Goal: Entertainment & Leisure: Browse casually

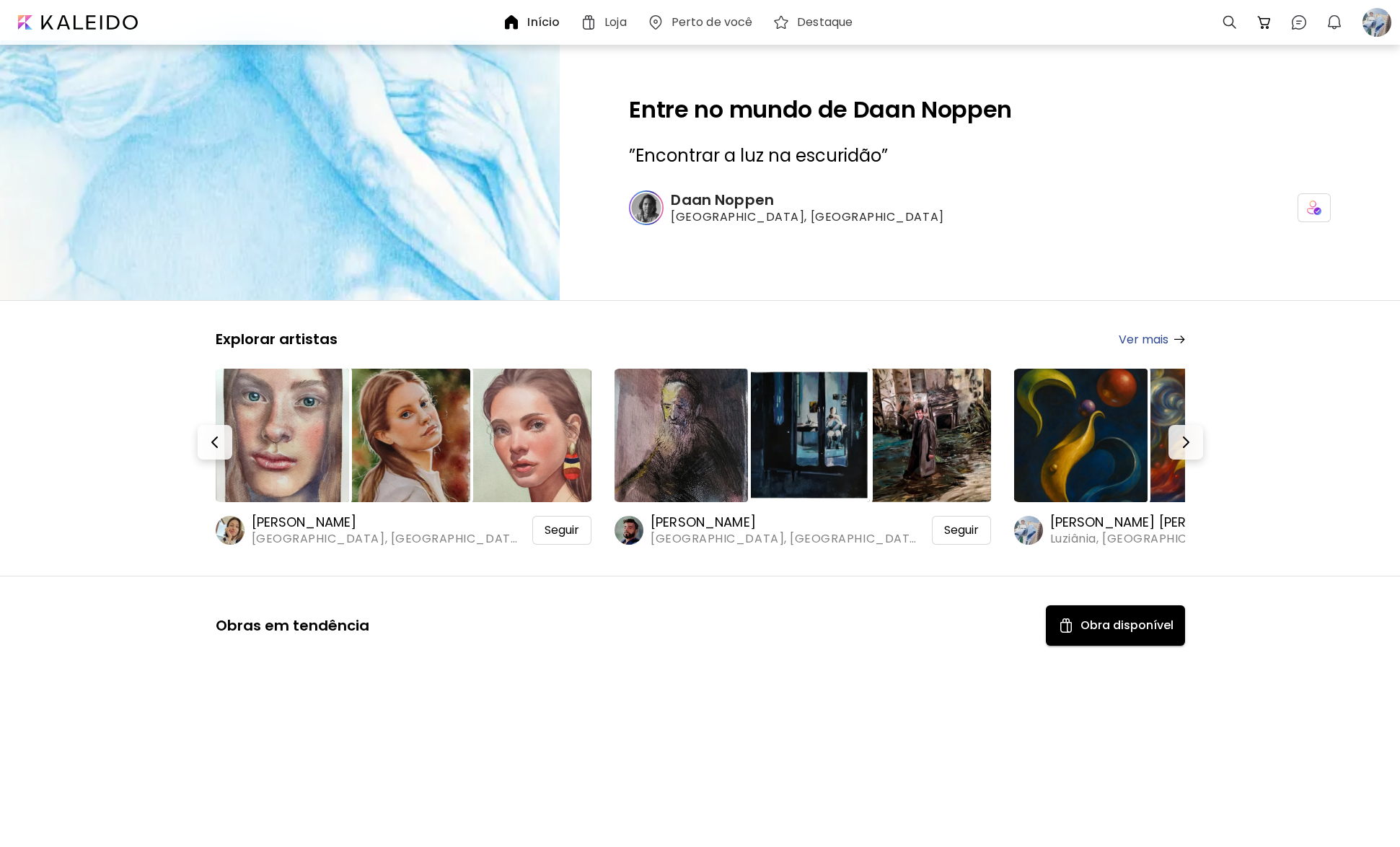
scroll to position [15946, 0]
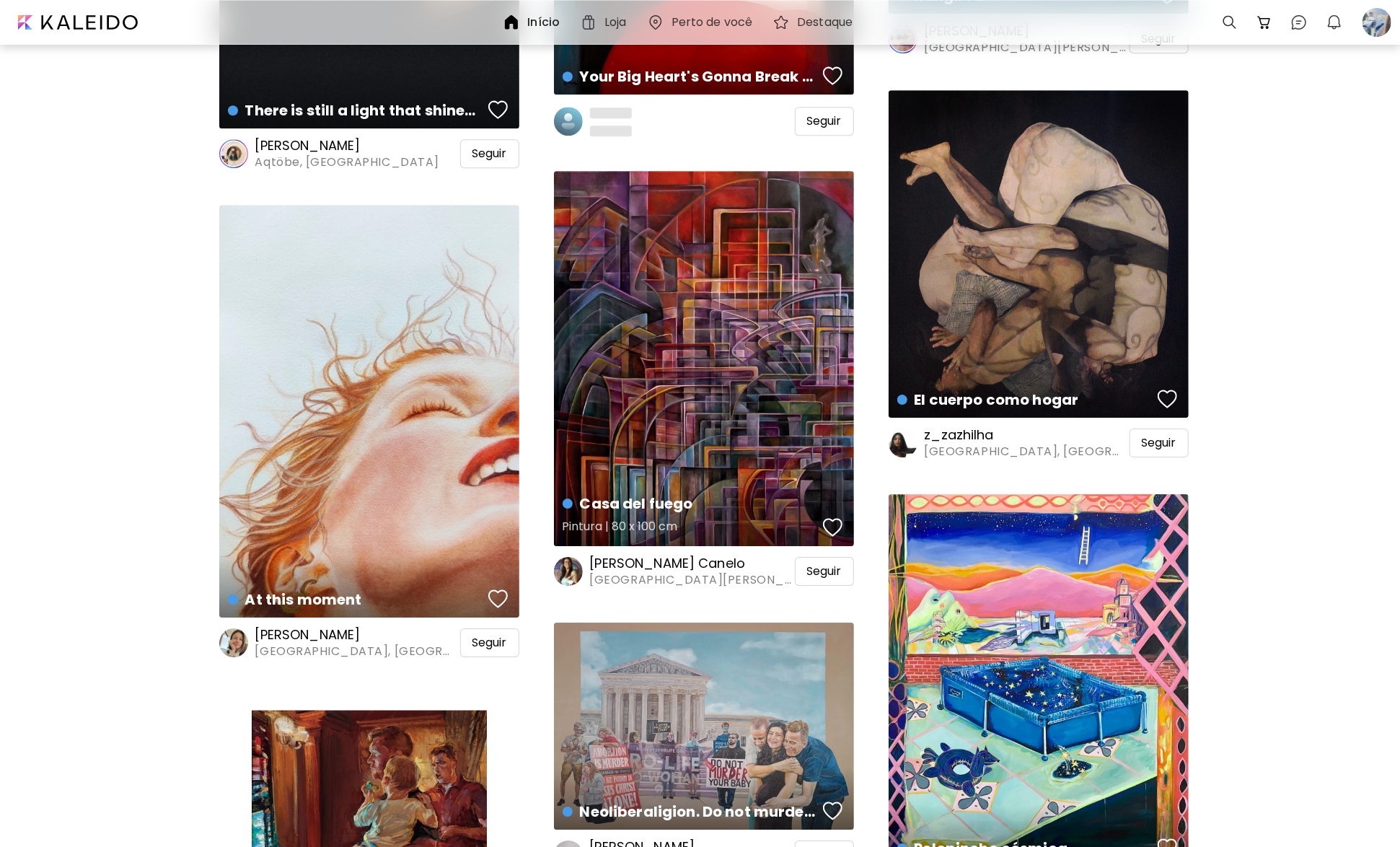
click at [831, 524] on div "button" at bounding box center [833, 527] width 20 height 22
click at [835, 565] on span "Seguir" at bounding box center [824, 572] width 34 height 14
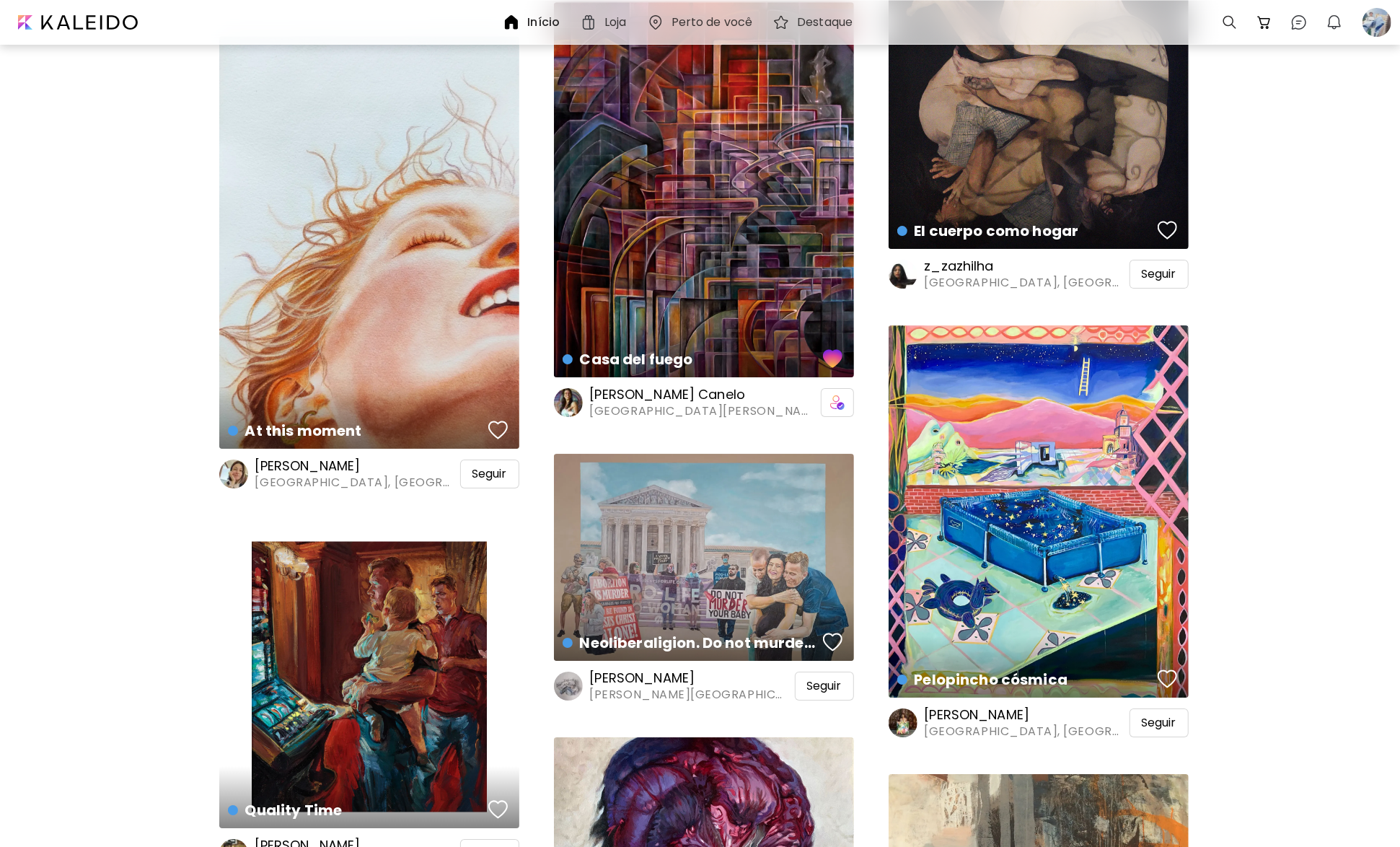
scroll to position [16018, 0]
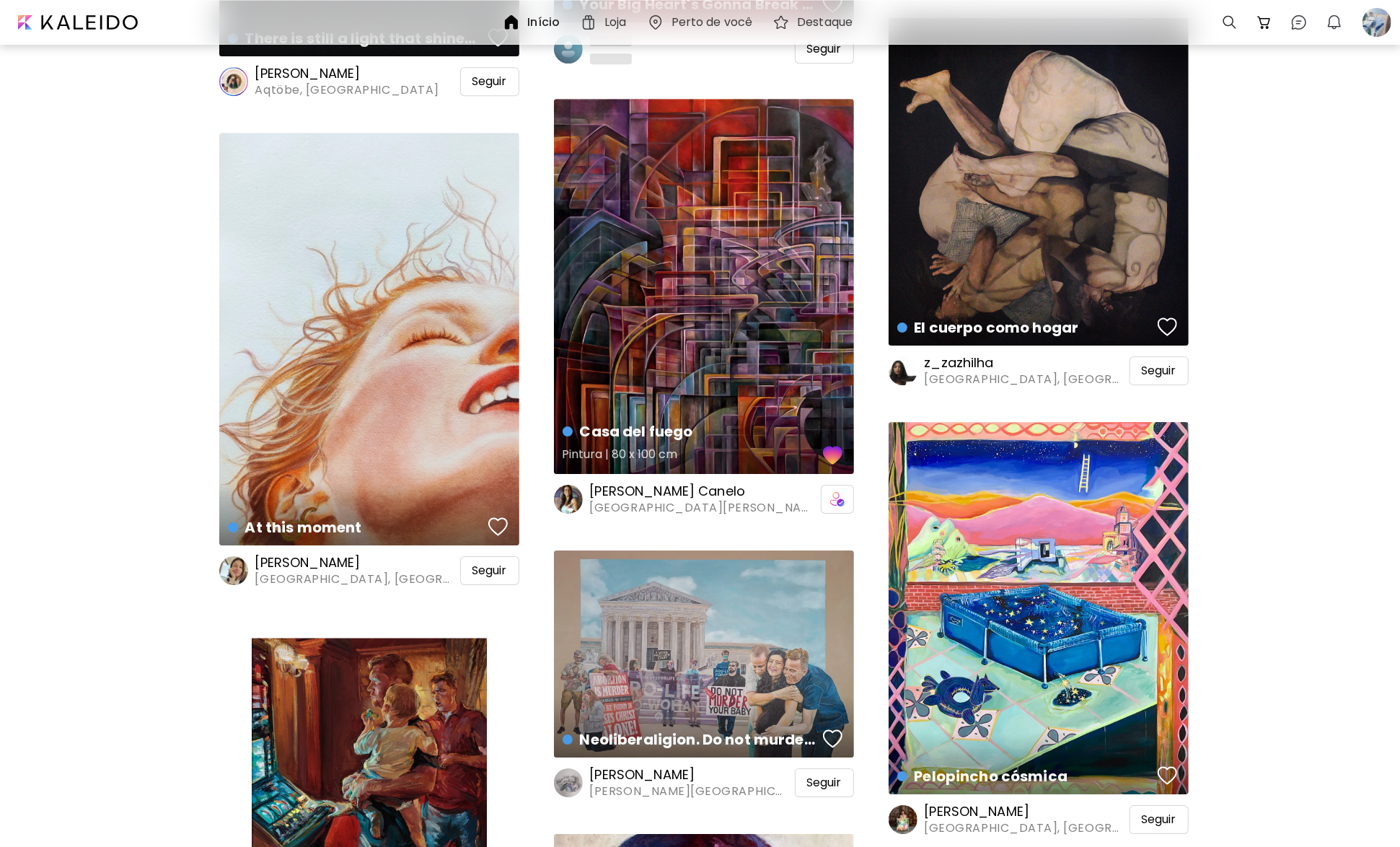
click at [766, 323] on div "Casa del fuego Pintura | 80 x 100 cm" at bounding box center [704, 286] width 300 height 376
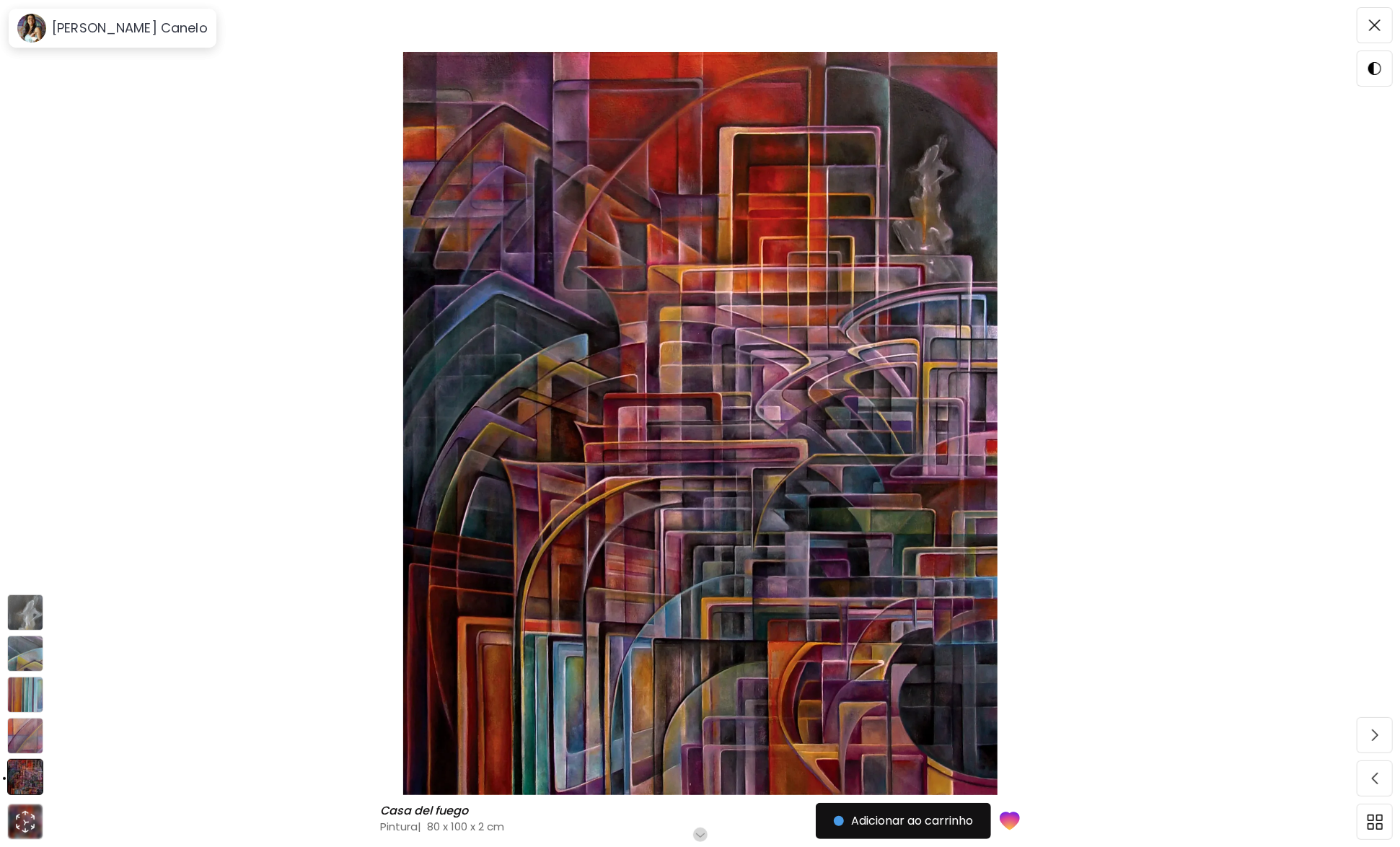
click at [23, 736] on img at bounding box center [25, 735] width 36 height 36
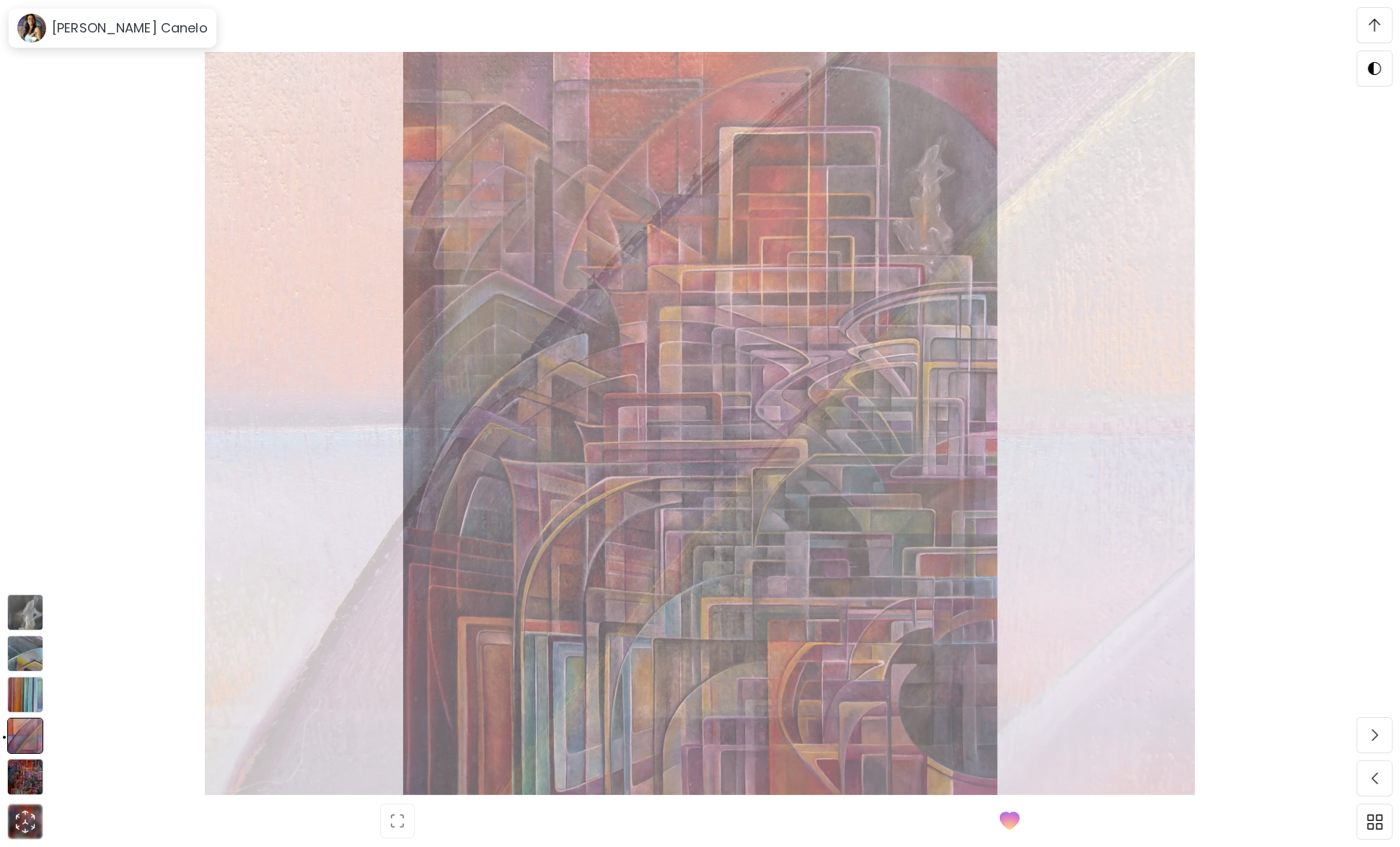
scroll to position [420, 0]
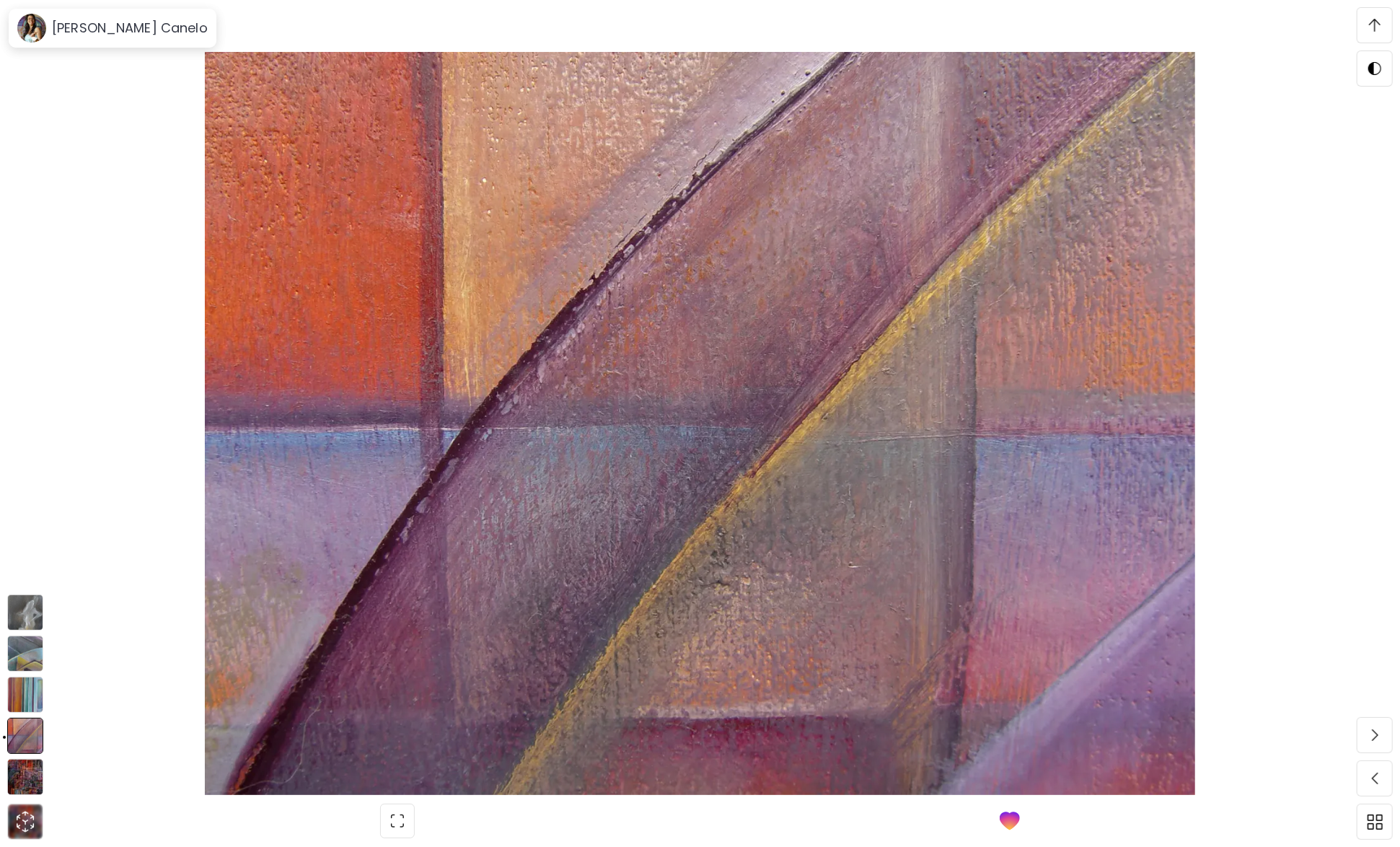
click at [25, 700] on img at bounding box center [25, 695] width 36 height 36
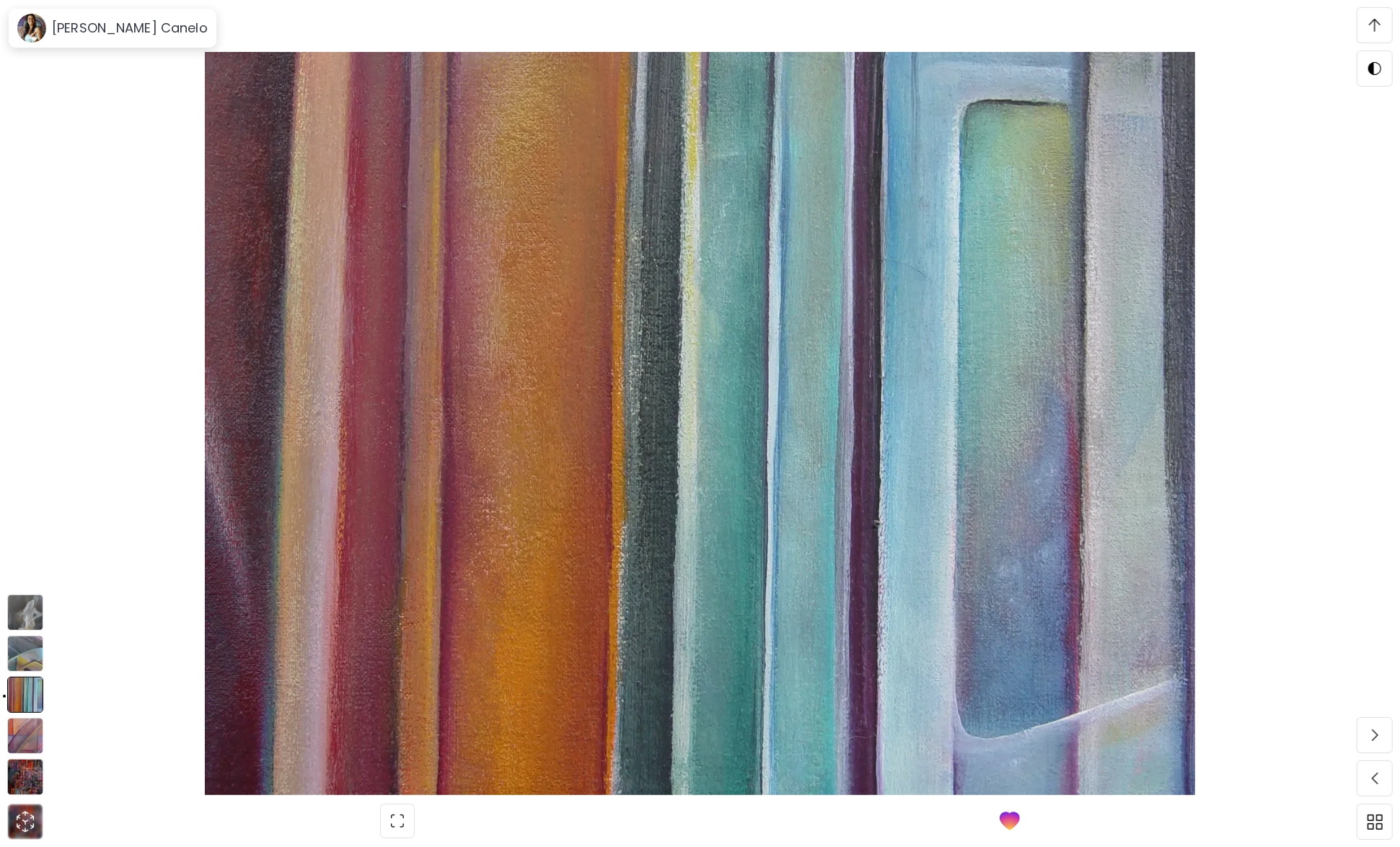
click at [29, 653] on img at bounding box center [25, 654] width 36 height 36
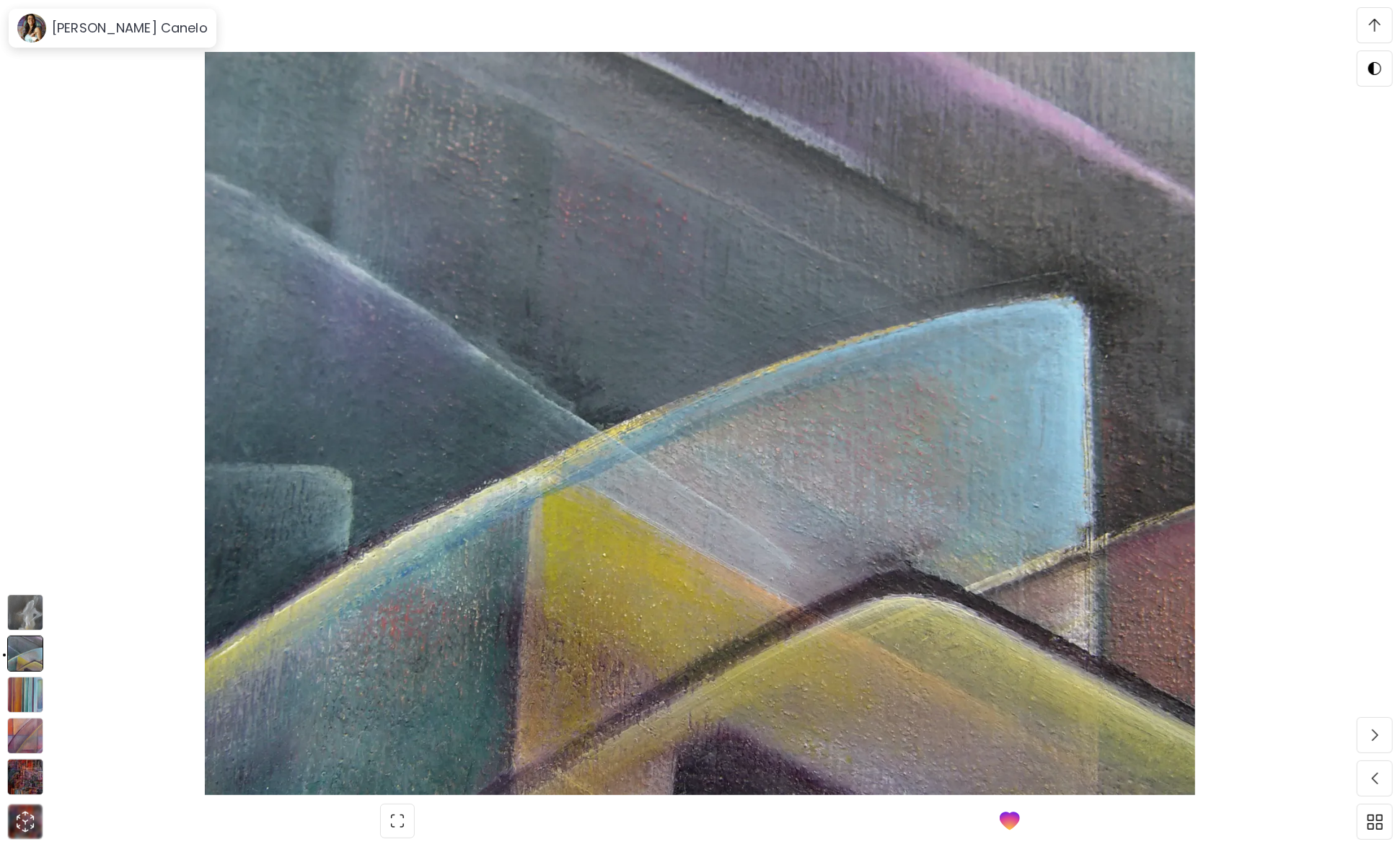
click at [21, 618] on img at bounding box center [25, 612] width 36 height 36
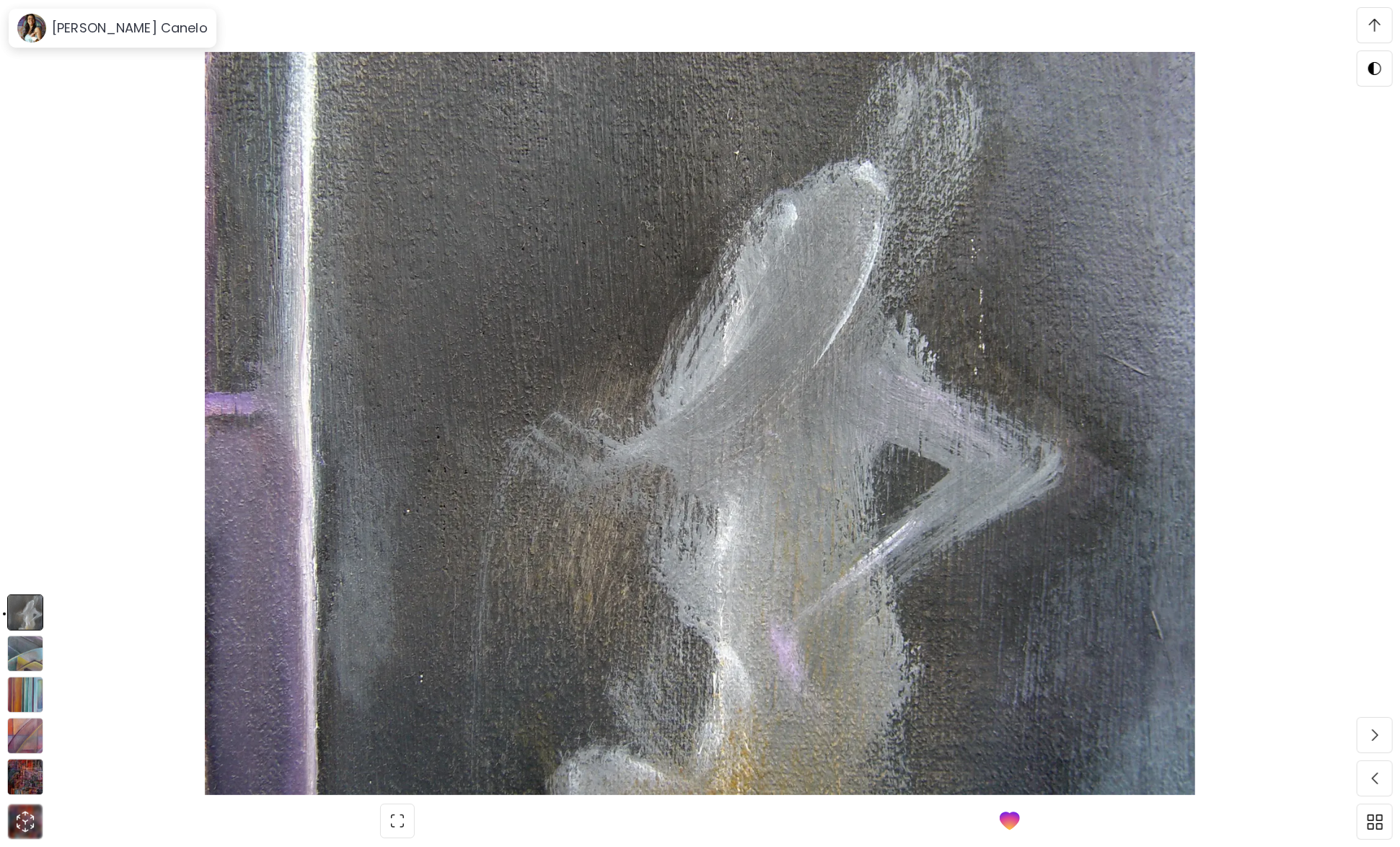
click at [34, 778] on img at bounding box center [25, 777] width 36 height 36
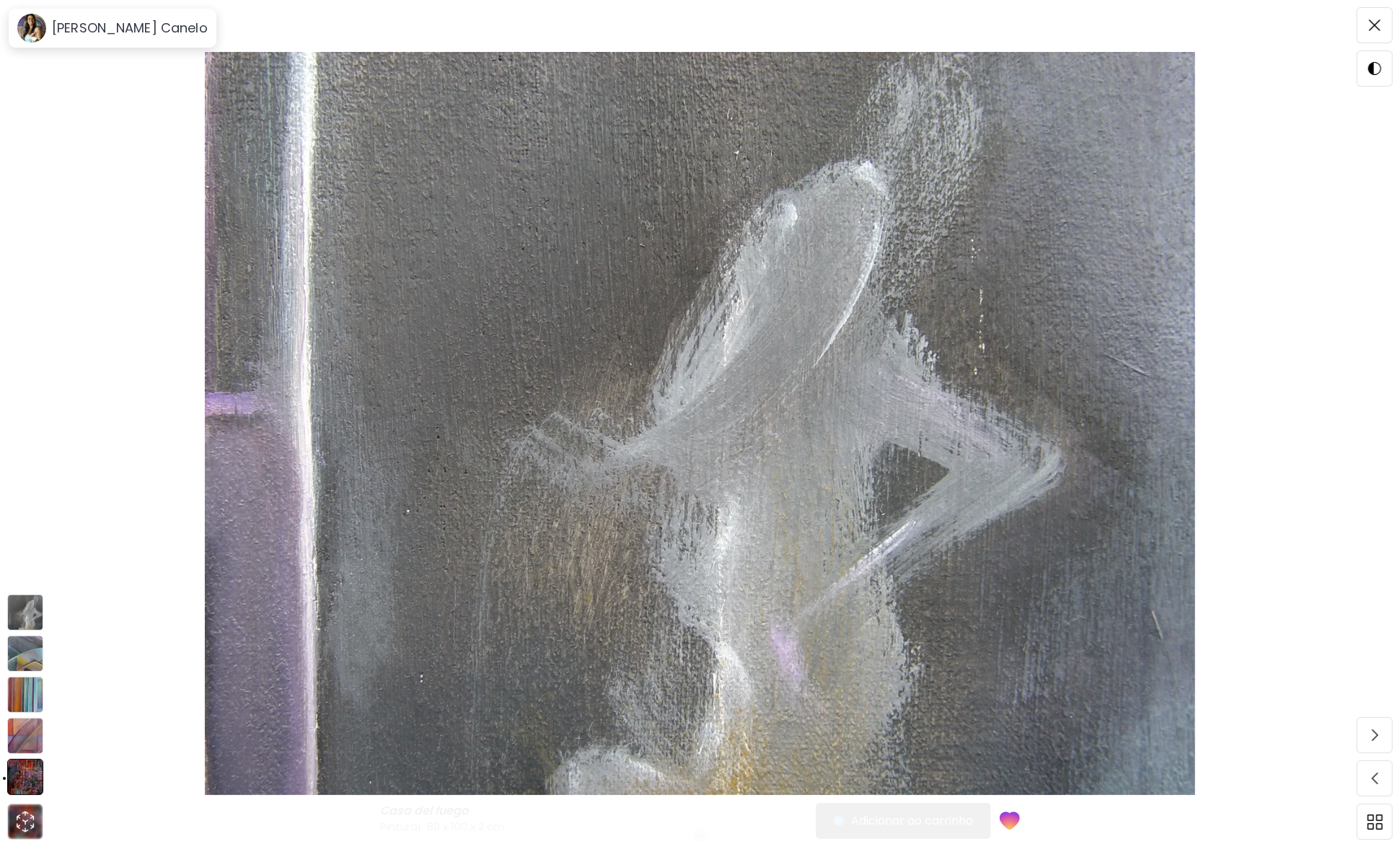
scroll to position [0, 0]
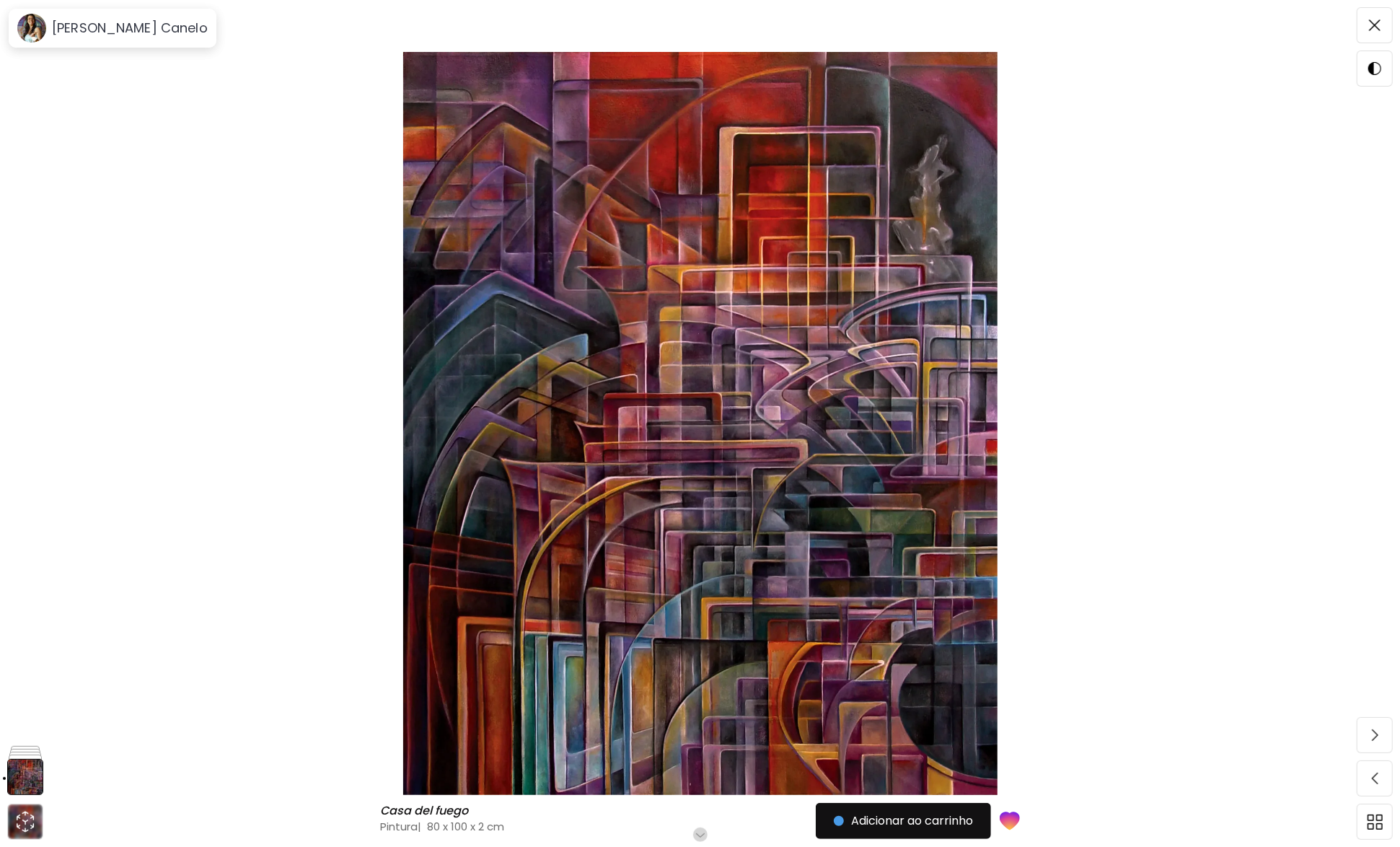
click at [697, 836] on h6 "Role para mais" at bounding box center [700, 835] width 75 height 11
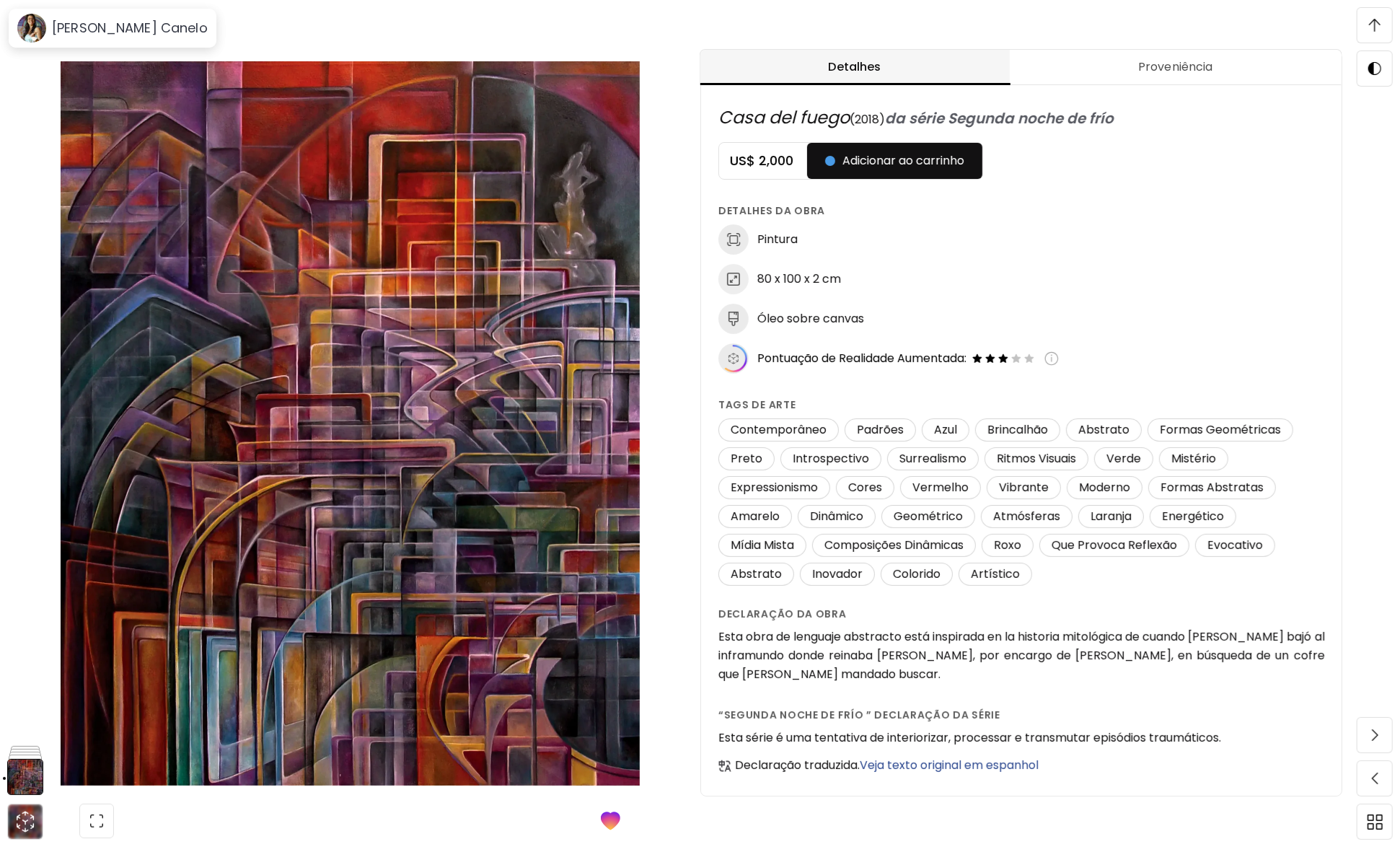
click at [1372, 34] on span at bounding box center [1375, 25] width 30 height 30
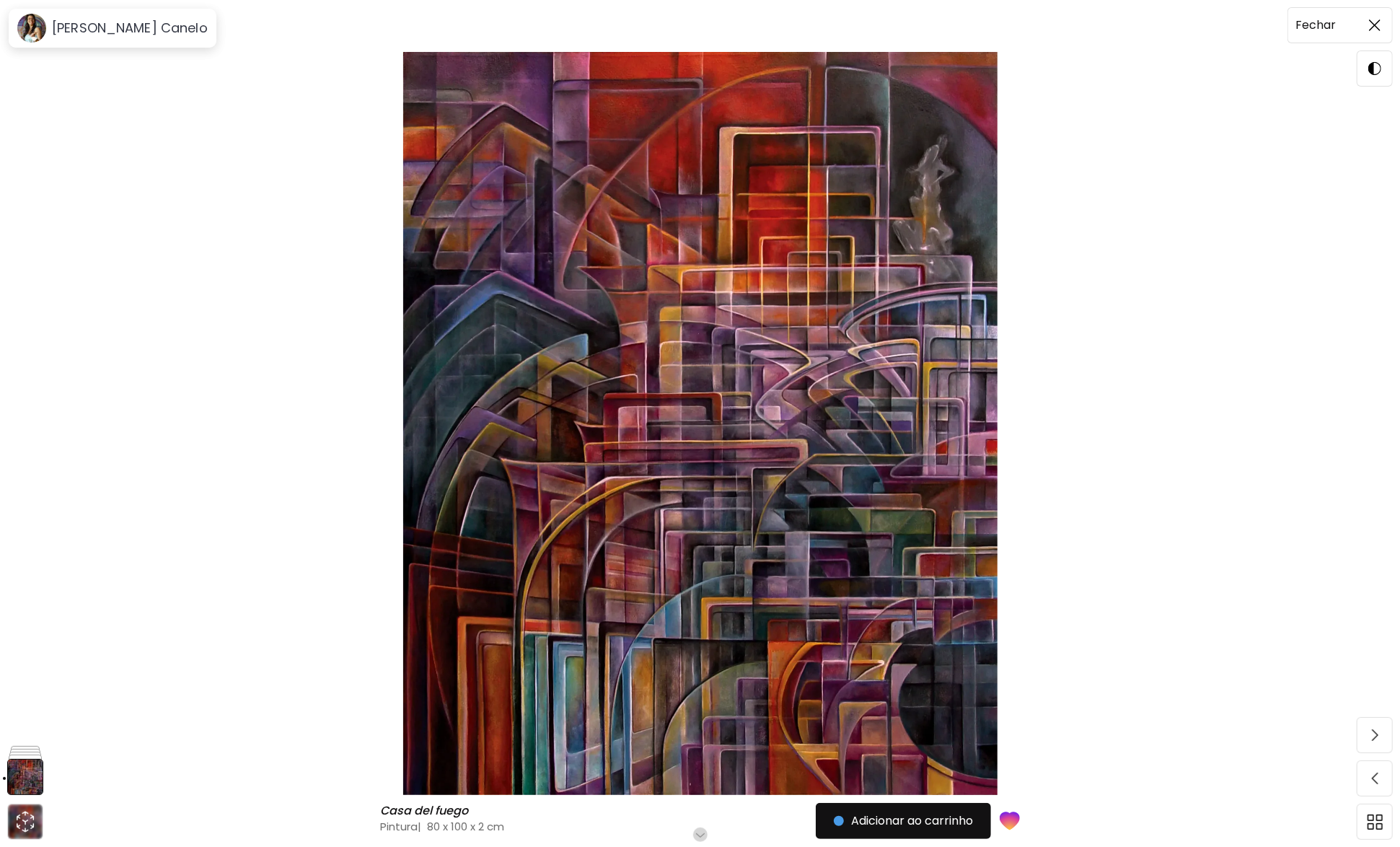
click at [1376, 25] on img at bounding box center [1374, 25] width 11 height 11
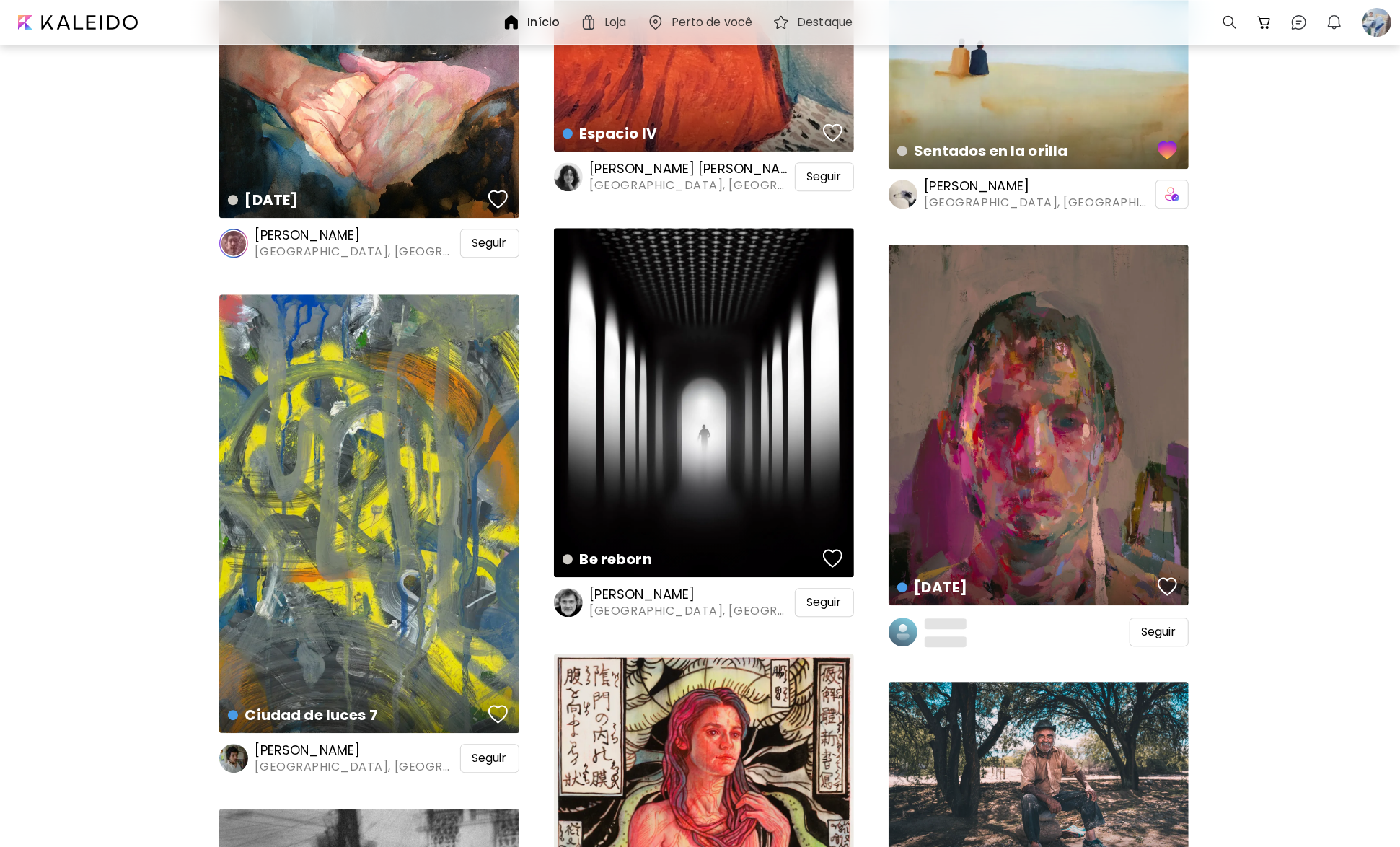
scroll to position [19842, 0]
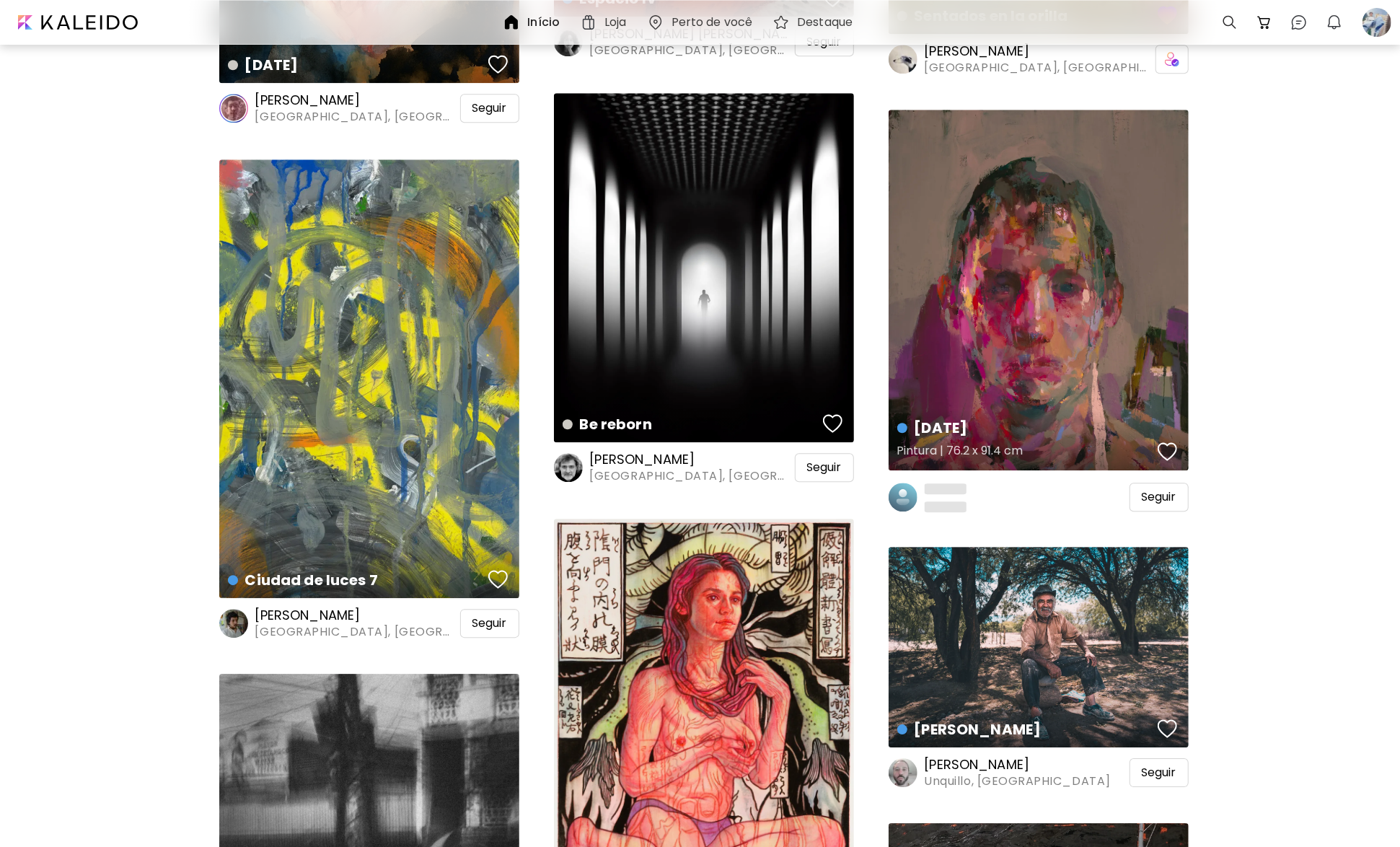
click at [1167, 448] on div "button" at bounding box center [1168, 451] width 20 height 22
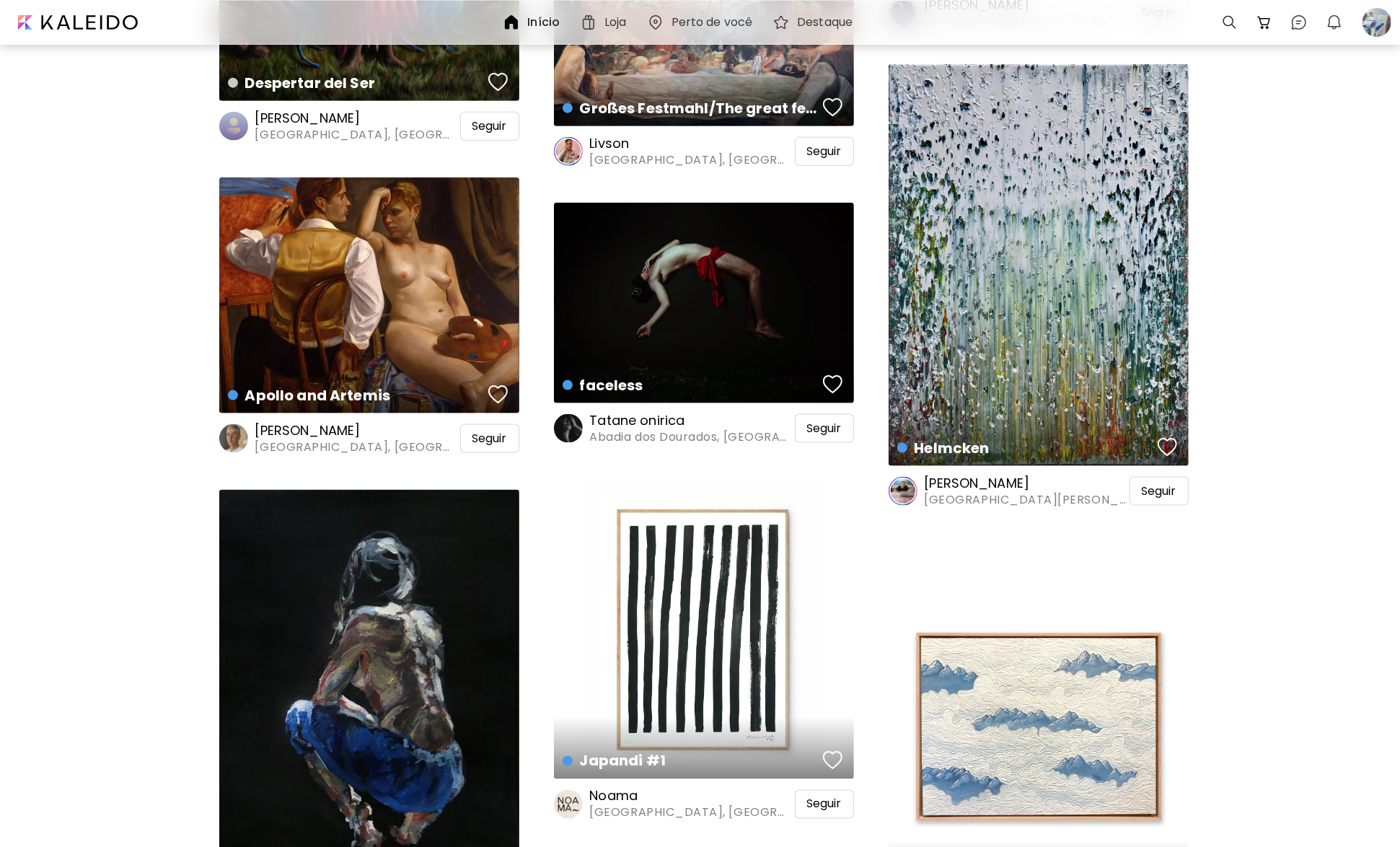
scroll to position [22729, 0]
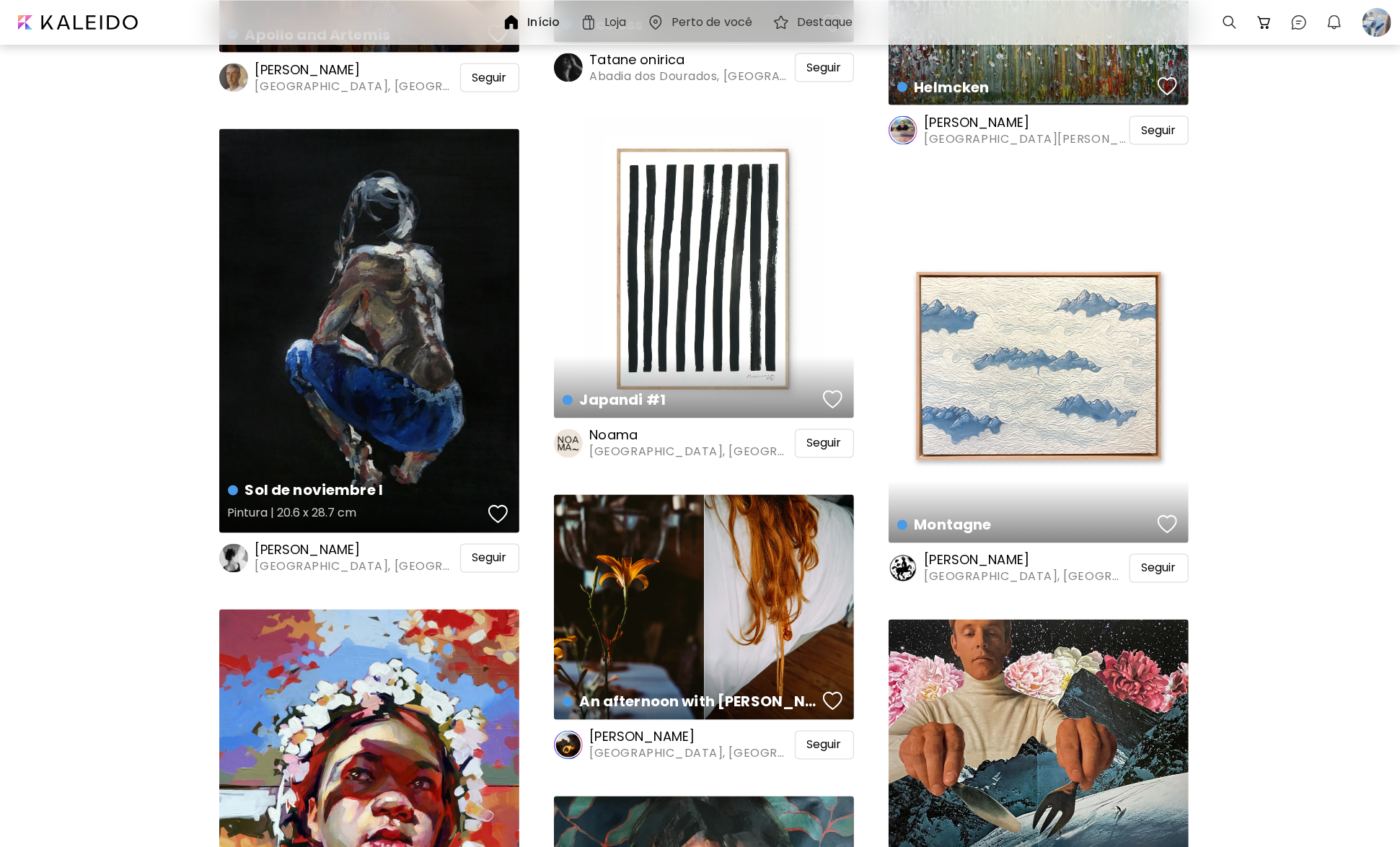
click at [504, 505] on div "button" at bounding box center [498, 515] width 20 height 22
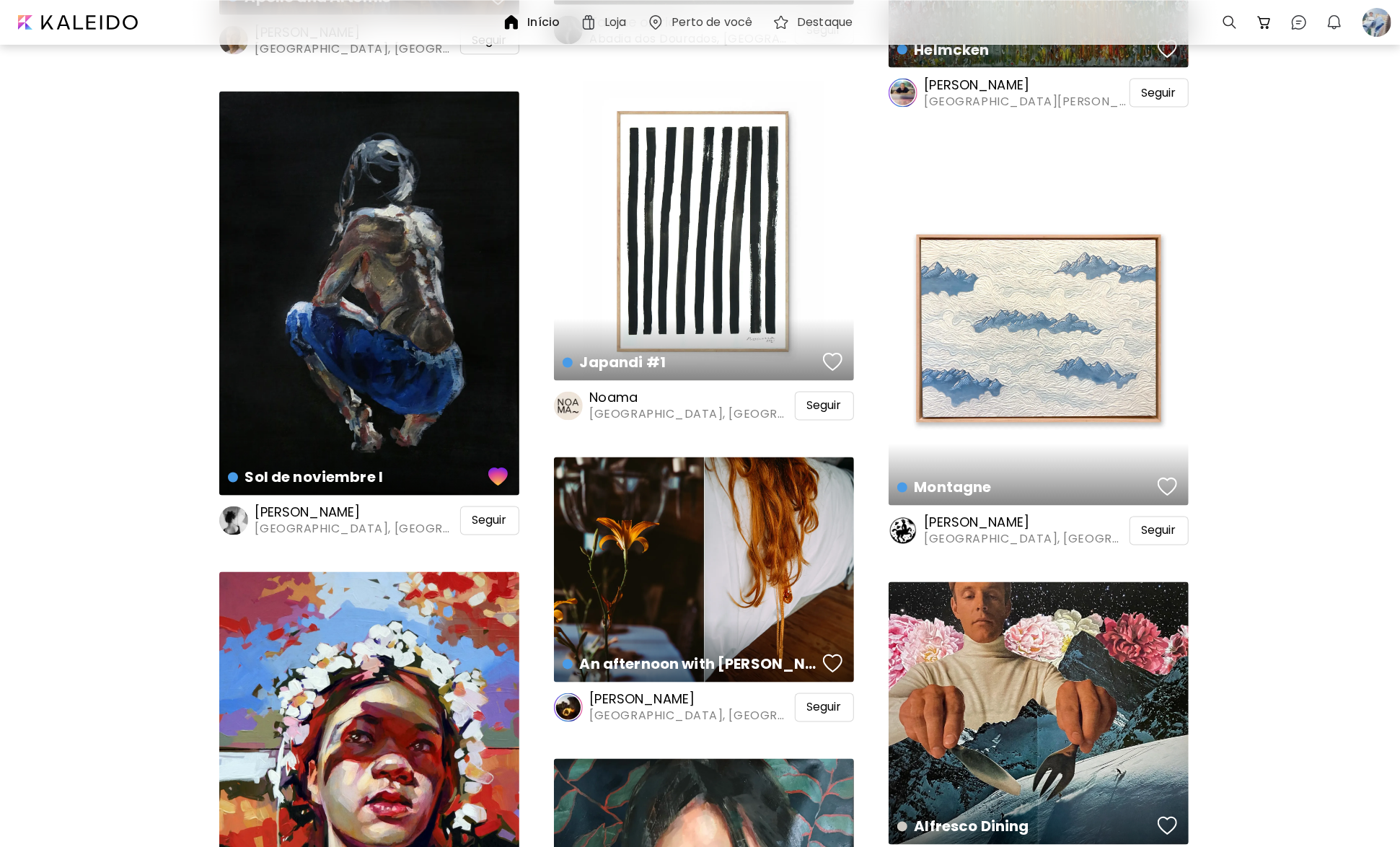
scroll to position [22657, 0]
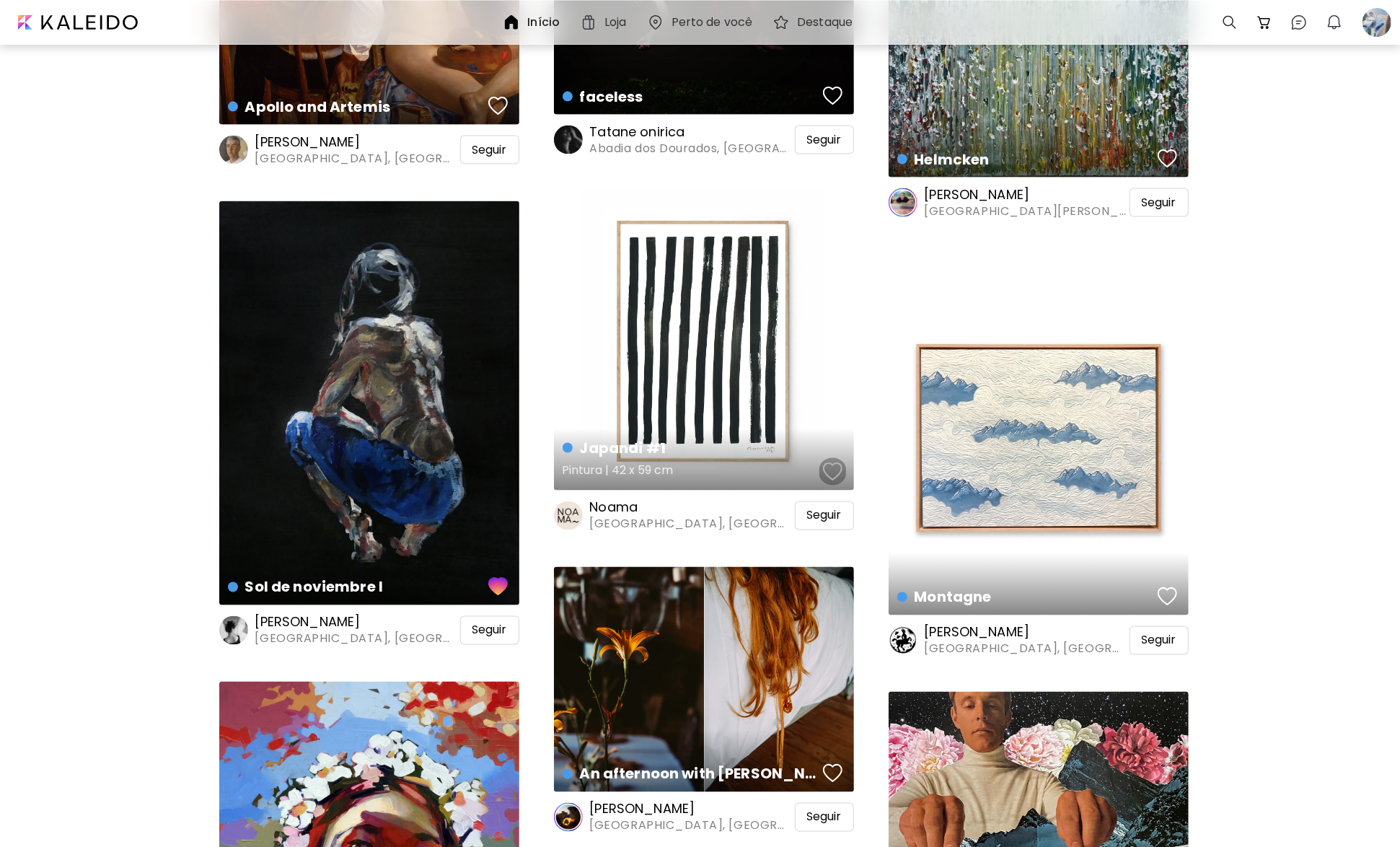
click at [830, 472] on div "button" at bounding box center [833, 471] width 20 height 22
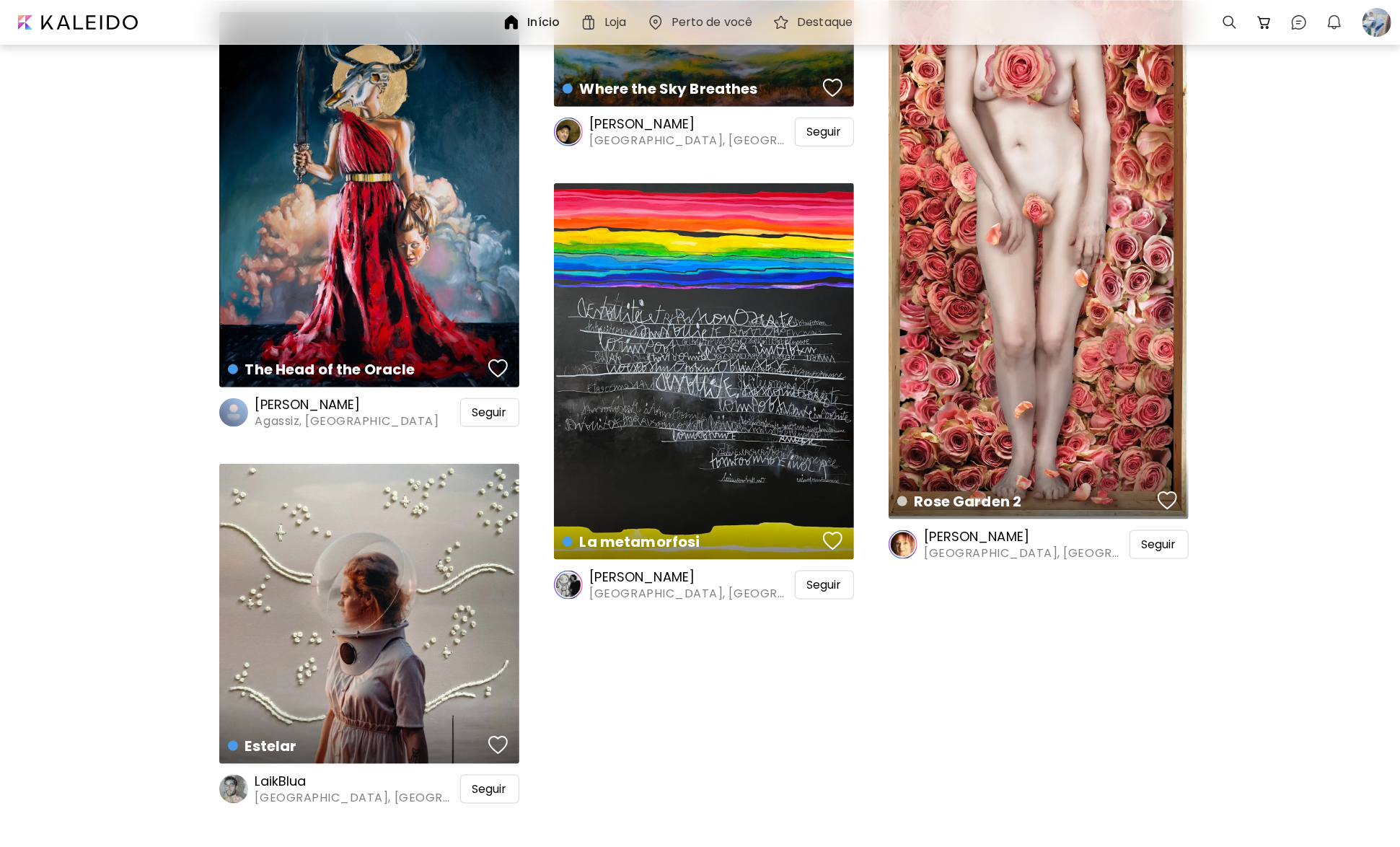
scroll to position [26405, 0]
